Goal: Task Accomplishment & Management: Manage account settings

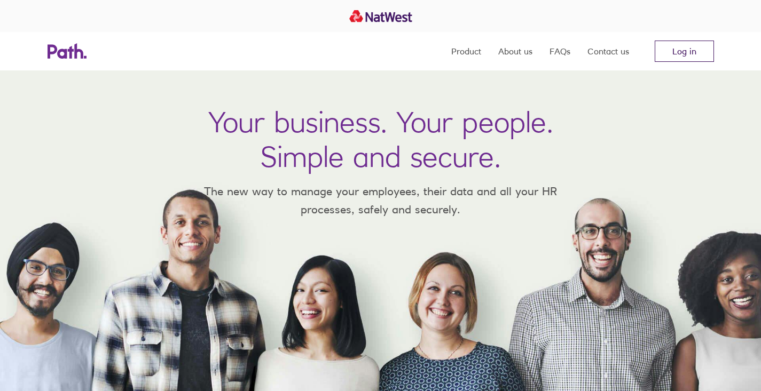
click at [688, 53] on link "Log in" at bounding box center [683, 51] width 59 height 21
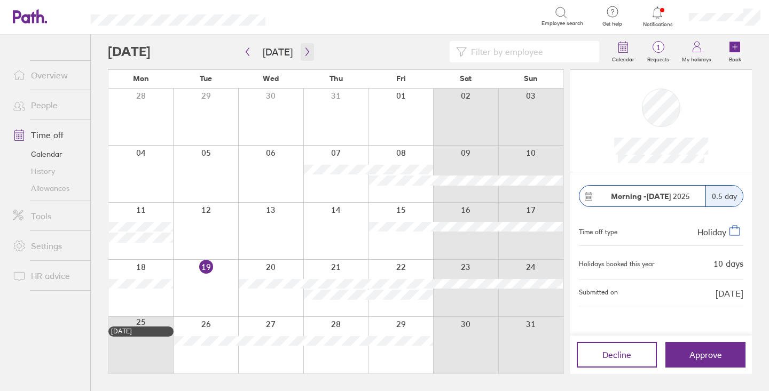
click at [305, 52] on icon "button" at bounding box center [306, 52] width 3 height 8
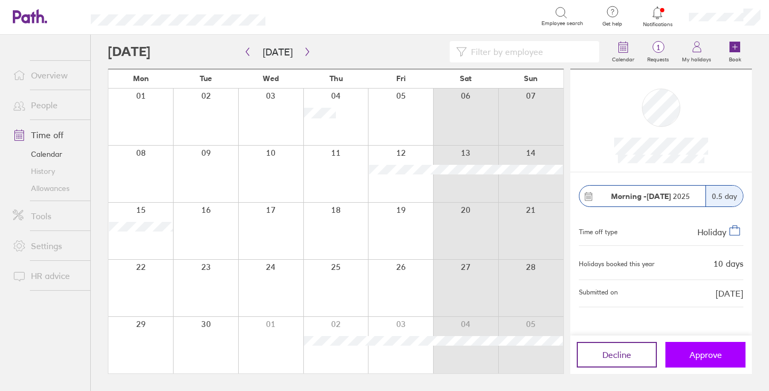
click at [701, 361] on button "Approve" at bounding box center [705, 355] width 80 height 26
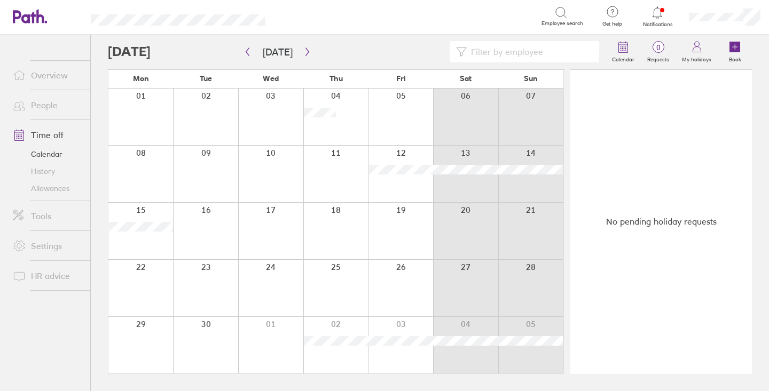
click at [662, 11] on icon at bounding box center [657, 12] width 13 height 13
